Goal: Information Seeking & Learning: Learn about a topic

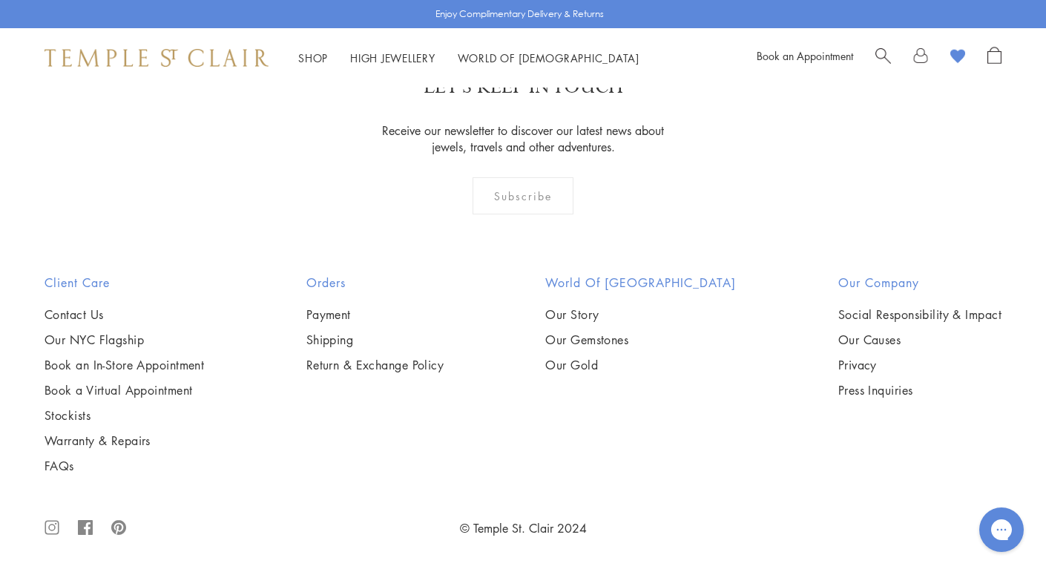
scroll to position [1473, 0]
click at [0, 0] on img at bounding box center [0, 0] width 0 height 0
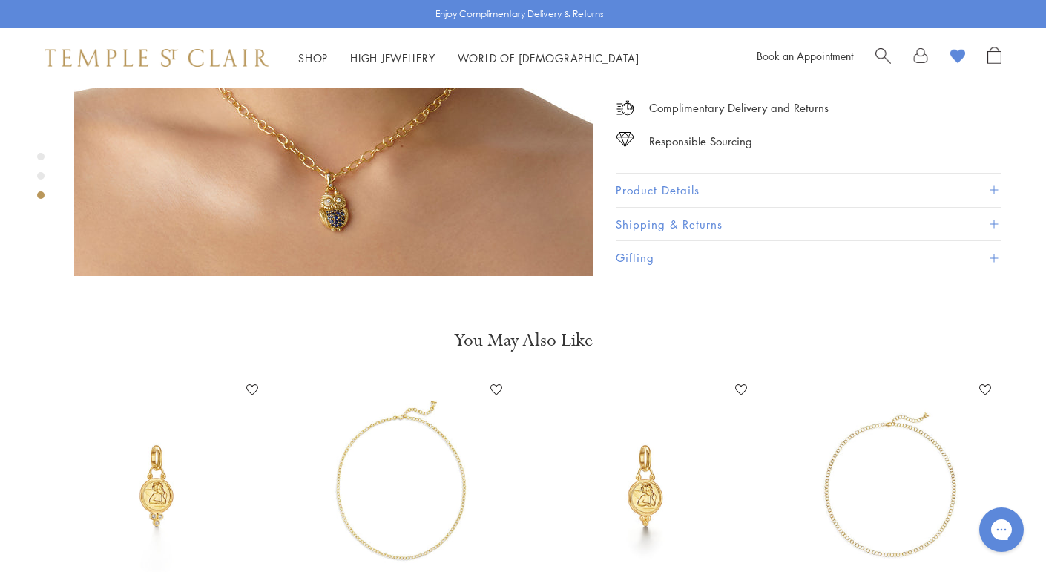
scroll to position [1421, 0]
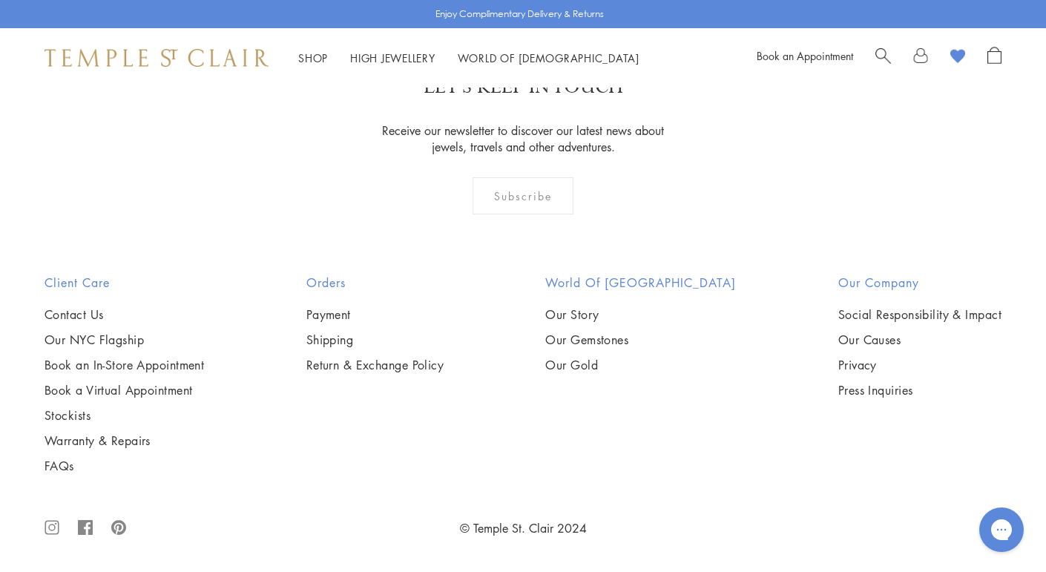
click at [0, 0] on img at bounding box center [0, 0] width 0 height 0
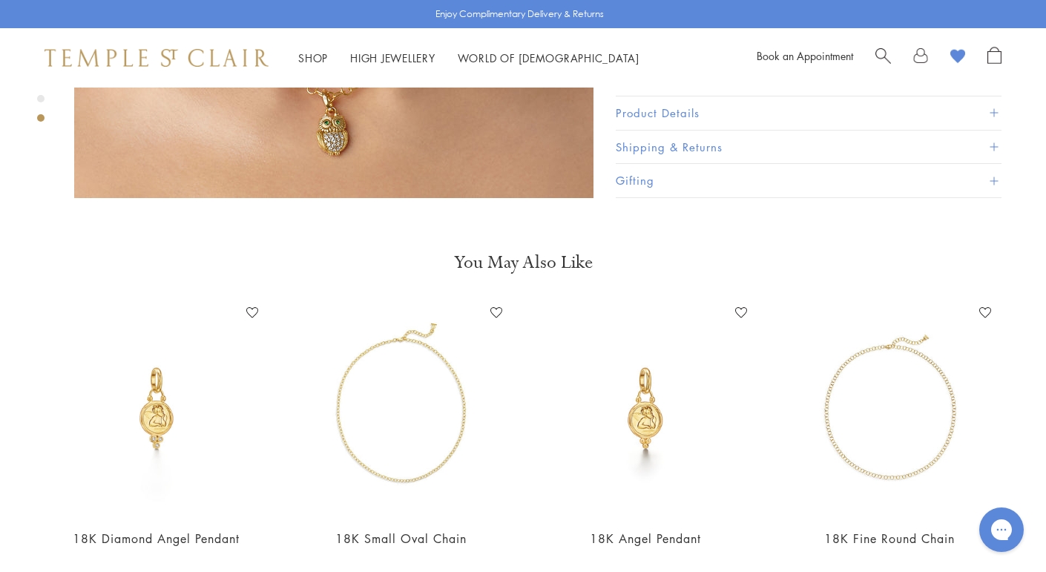
scroll to position [1497, 0]
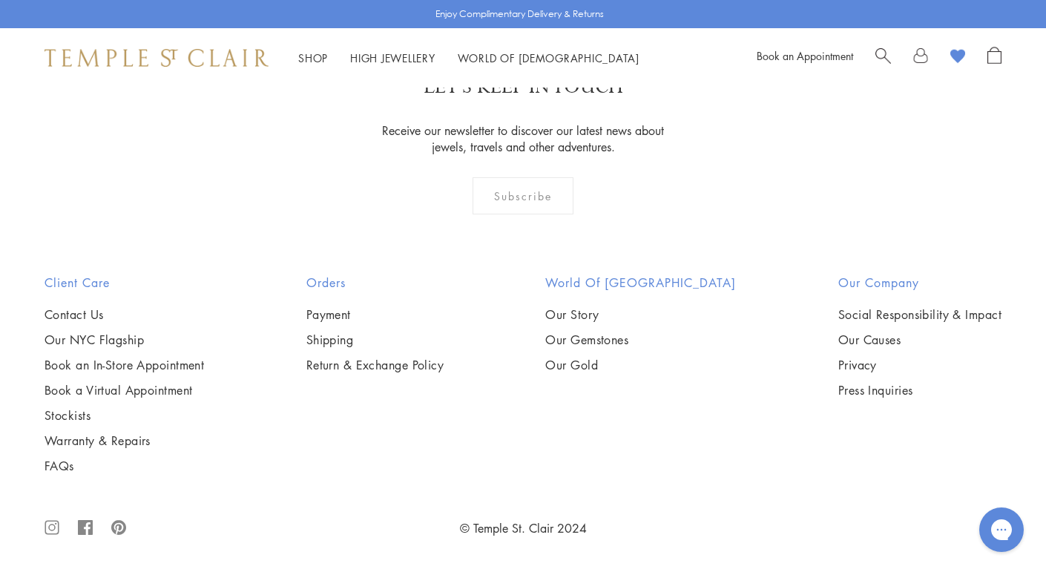
scroll to position [2042, 0]
click at [0, 0] on img at bounding box center [0, 0] width 0 height 0
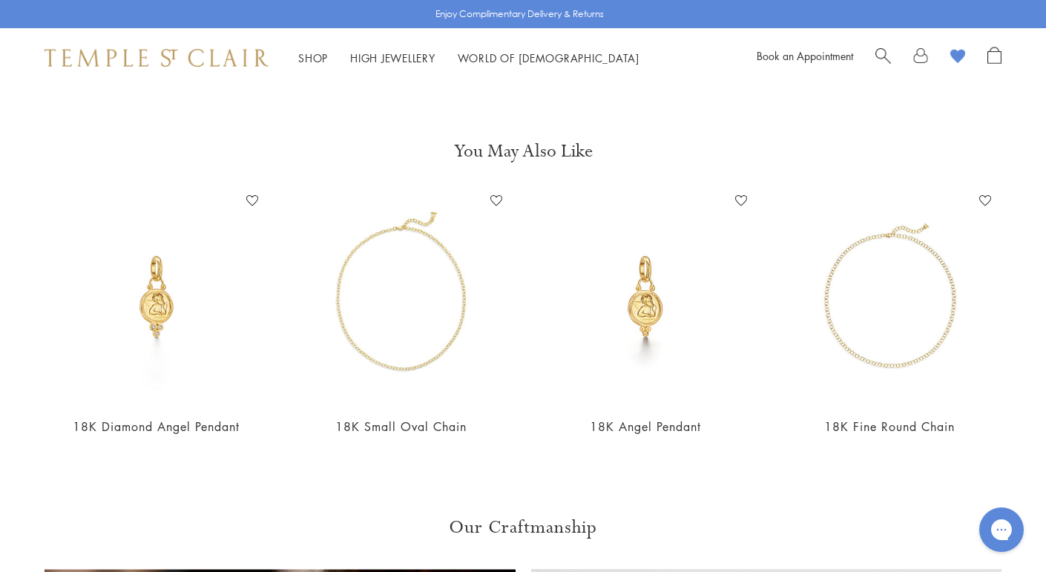
scroll to position [1605, 0]
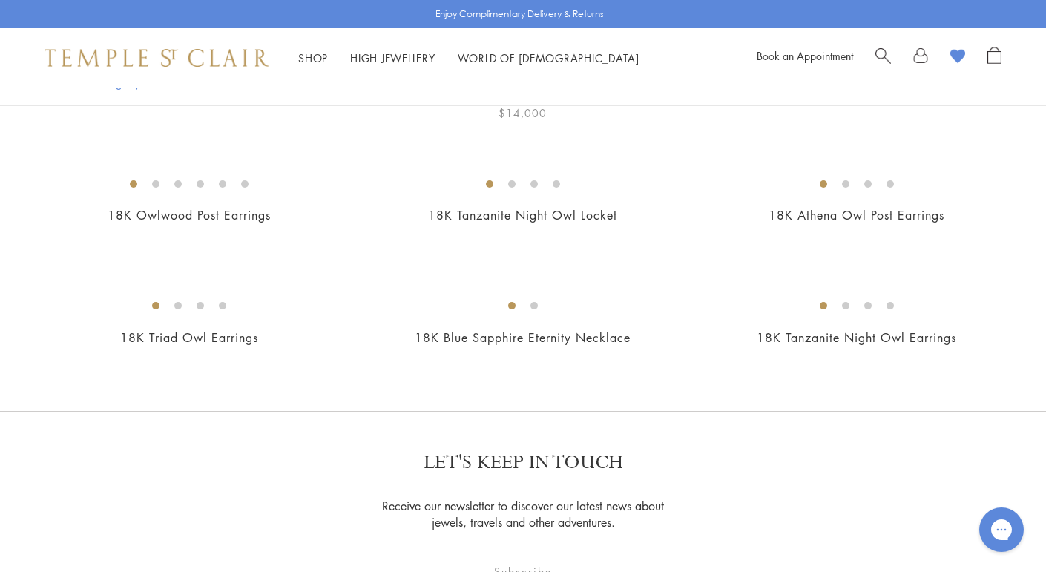
scroll to position [783, 0]
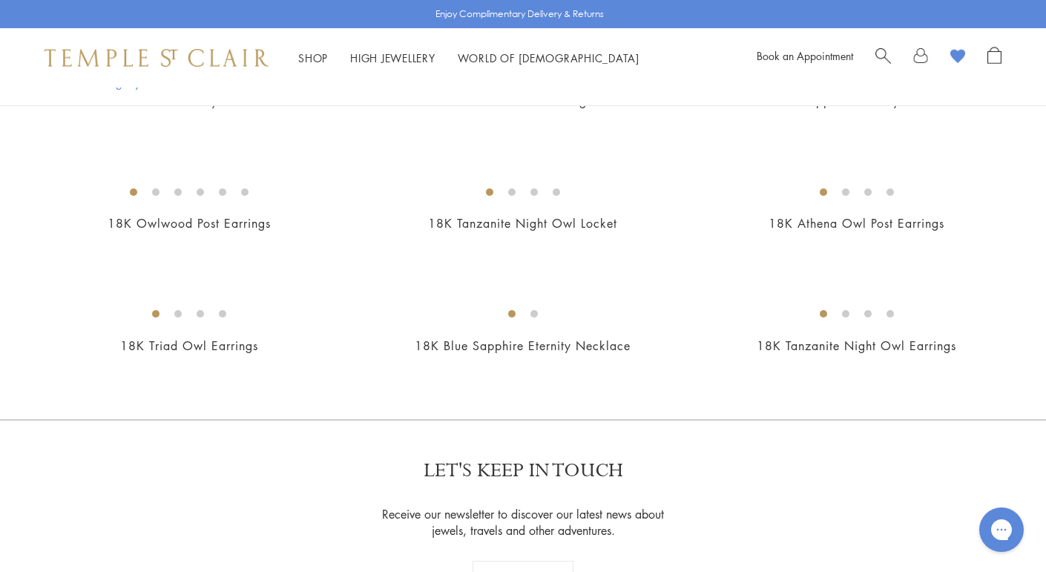
click at [0, 0] on img at bounding box center [0, 0] width 0 height 0
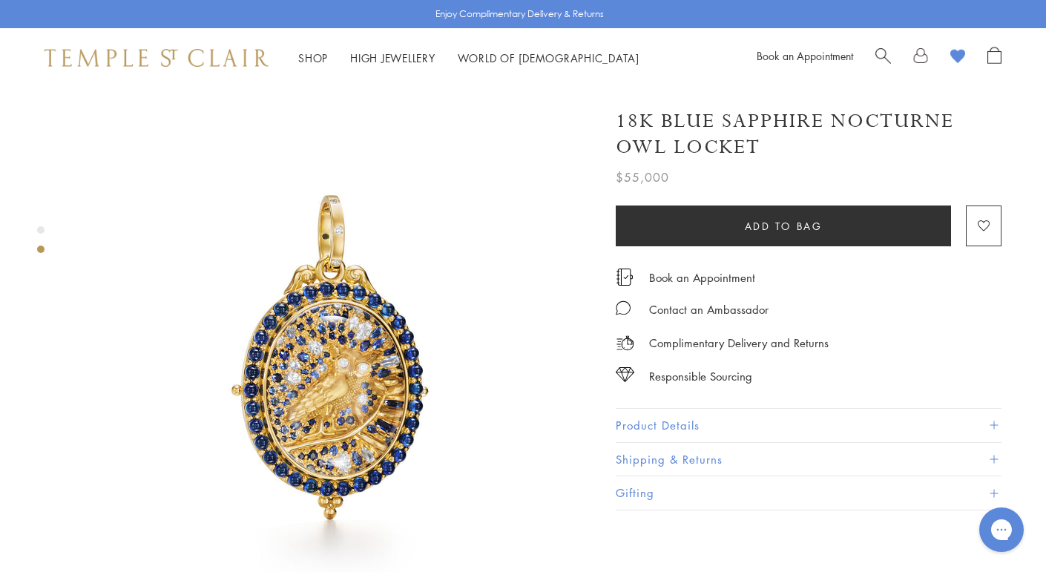
scroll to position [510, 0]
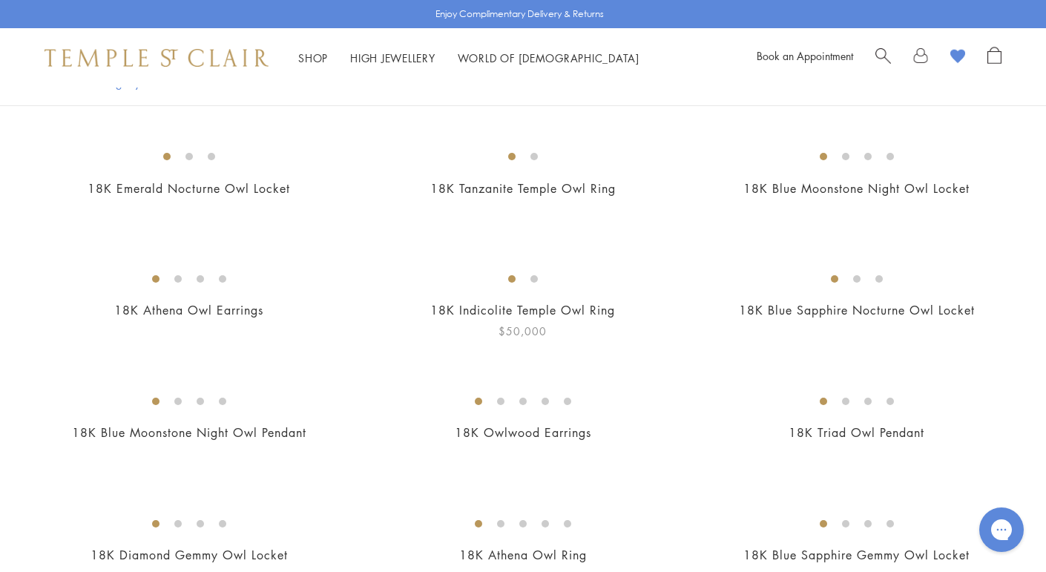
scroll to position [331, 0]
click at [0, 0] on img at bounding box center [0, 0] width 0 height 0
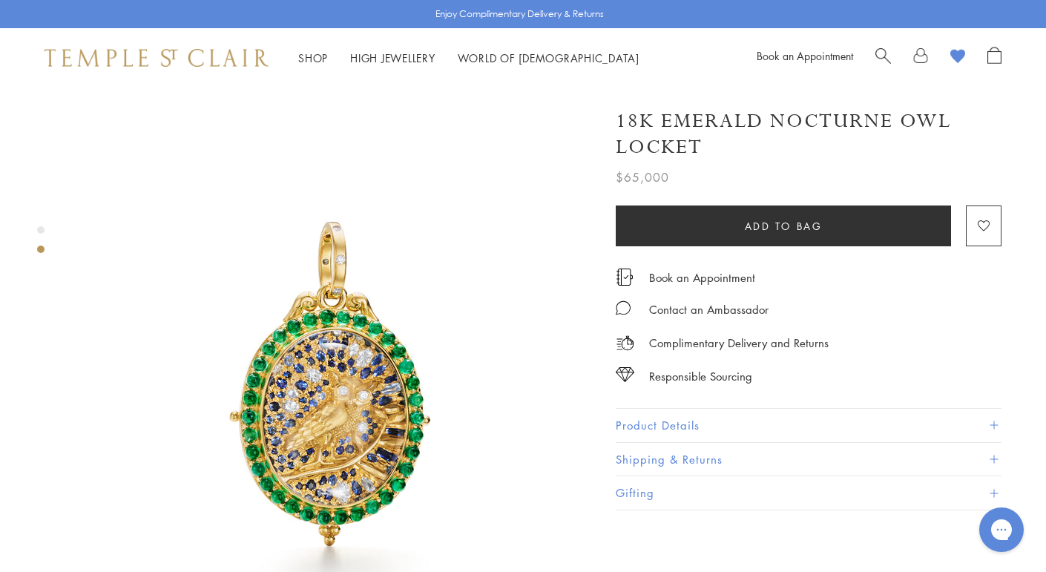
scroll to position [488, 0]
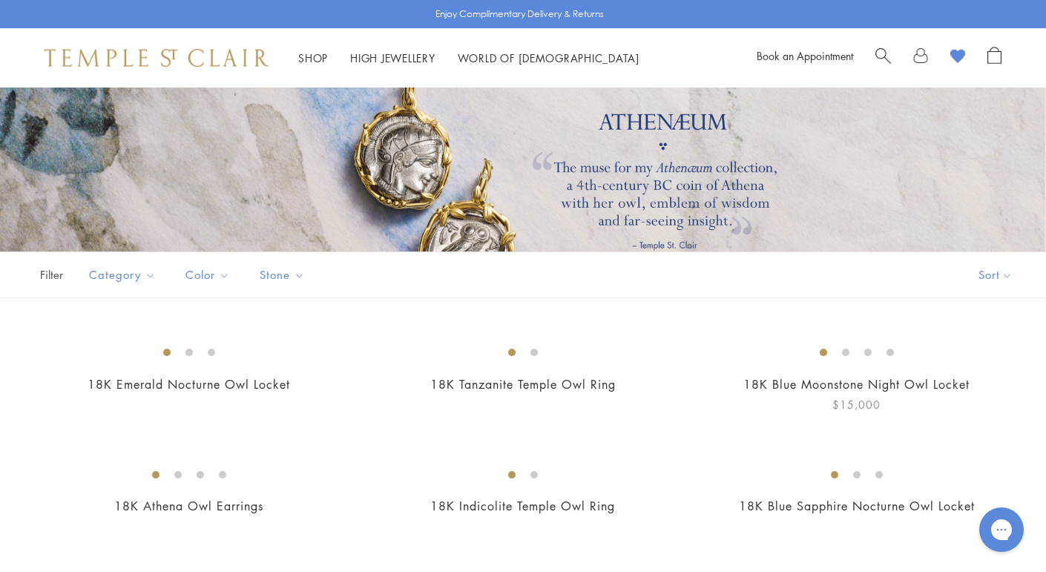
scroll to position [331, 0]
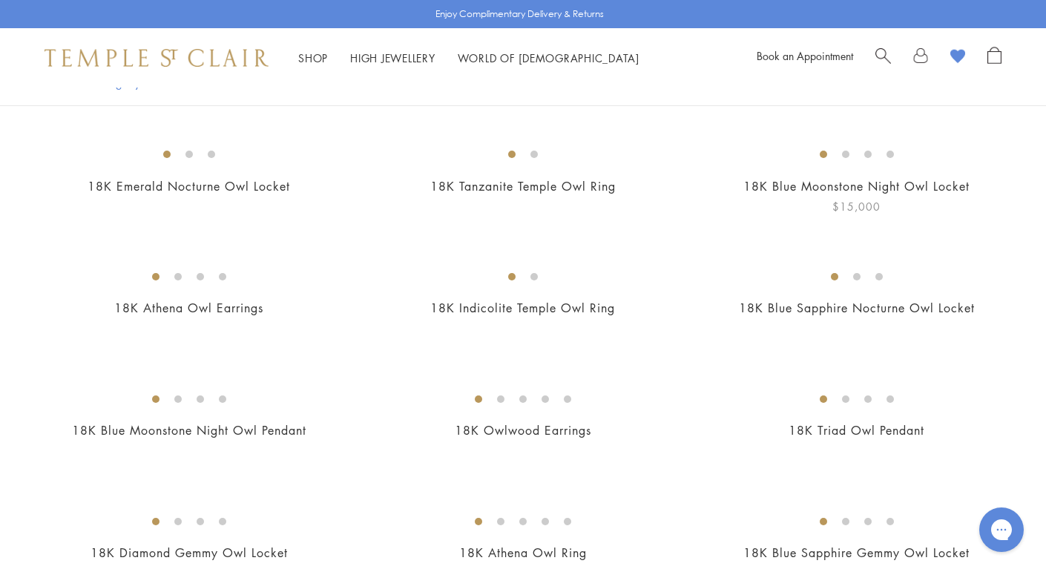
click at [832, 215] on div "18K Blue Moonstone Night Owl Locket $15,000" at bounding box center [857, 176] width 304 height 78
click at [0, 0] on img at bounding box center [0, 0] width 0 height 0
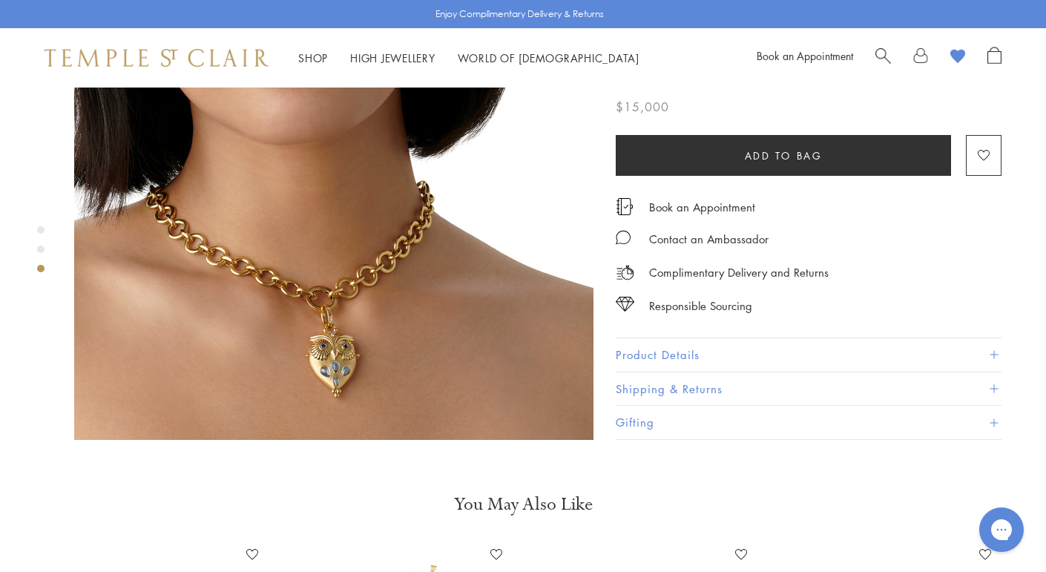
scroll to position [1254, 0]
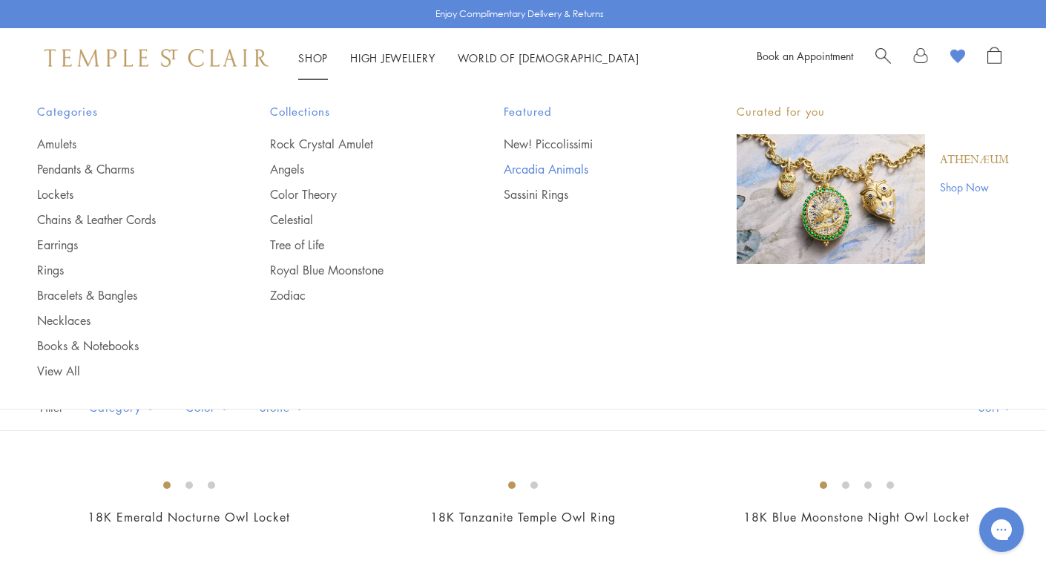
click at [550, 168] on link "Arcadia Animals" at bounding box center [591, 169] width 174 height 16
click at [845, 179] on img "Main navigation" at bounding box center [831, 199] width 188 height 130
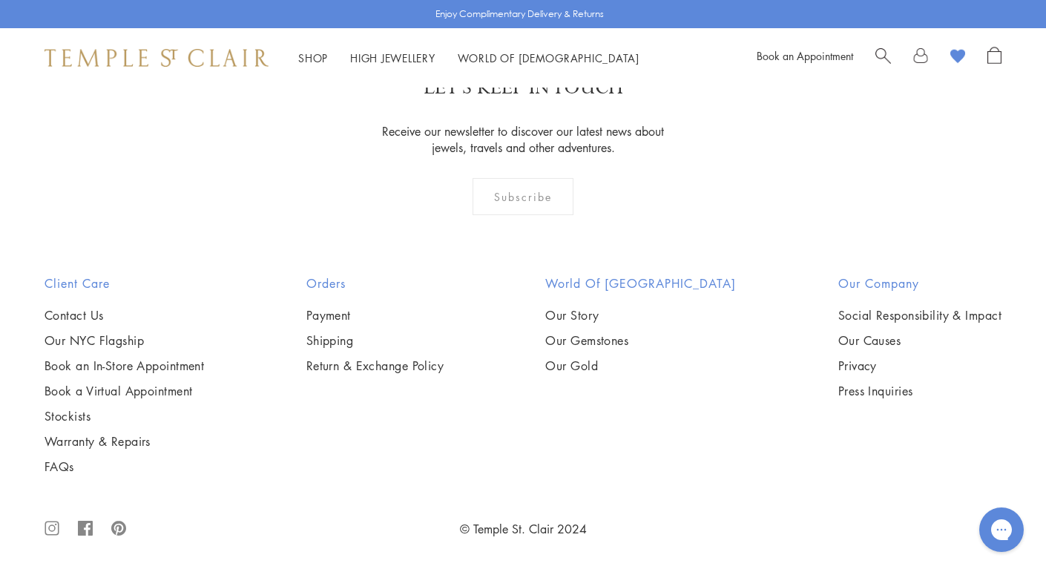
scroll to position [1166, 0]
click at [0, 0] on img at bounding box center [0, 0] width 0 height 0
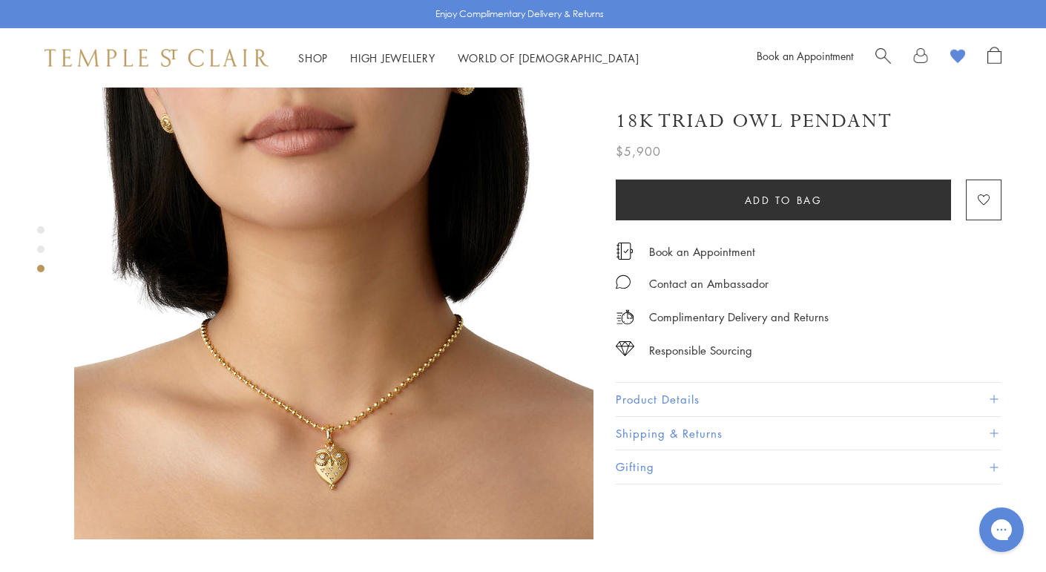
scroll to position [1152, 0]
